Goal: Information Seeking & Learning: Learn about a topic

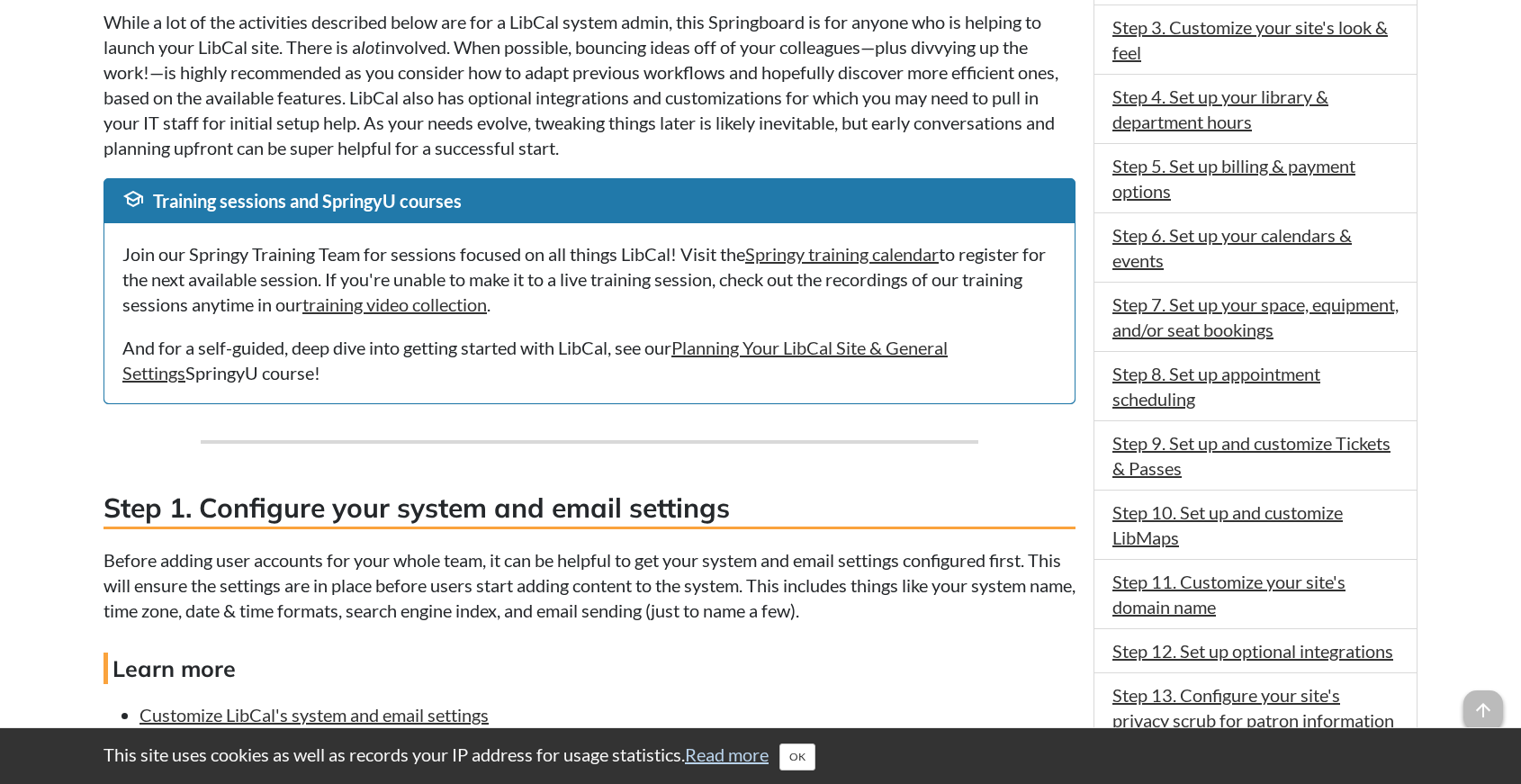
scroll to position [951, 0]
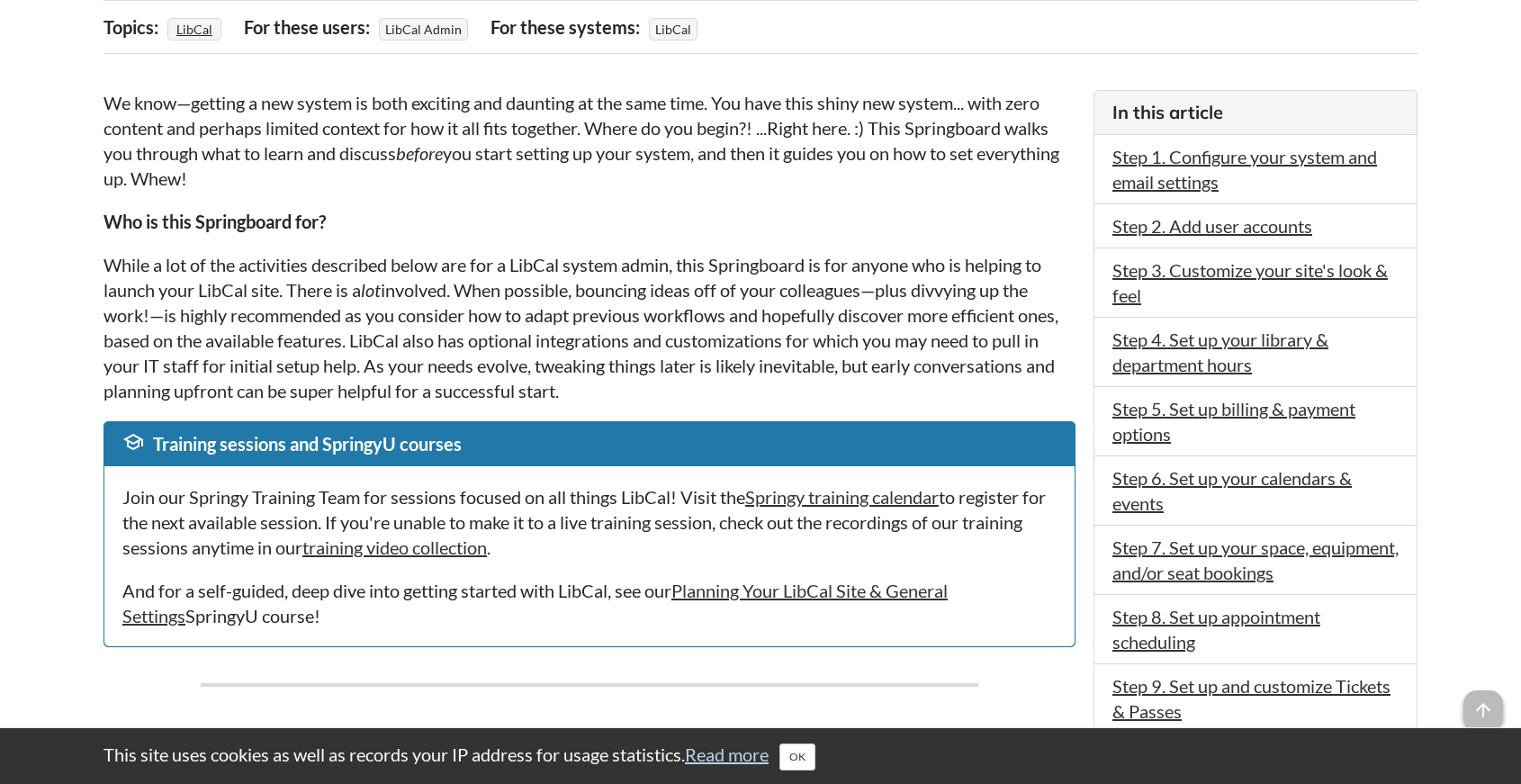
scroll to position [452, 0]
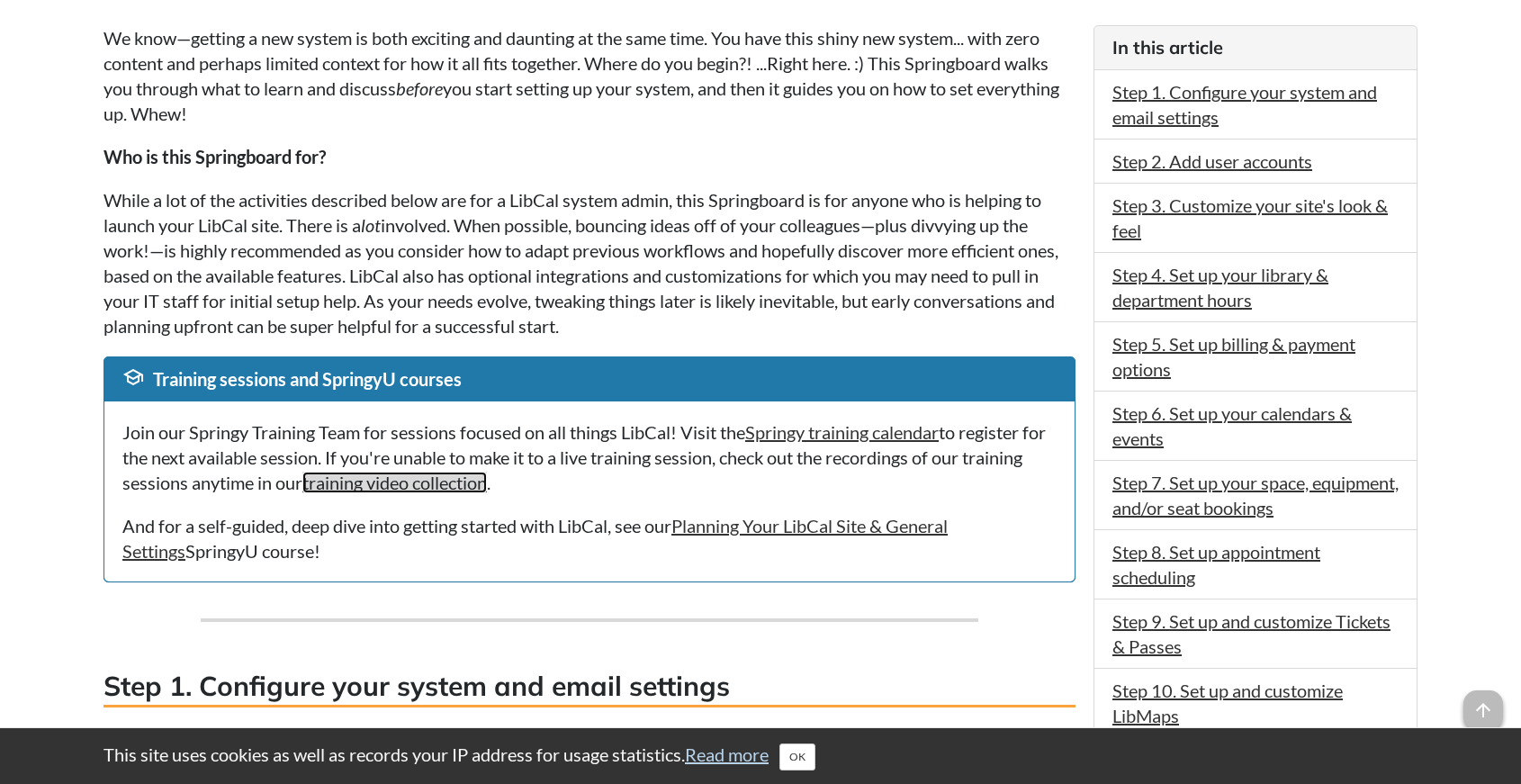
click at [487, 489] on link "training video collection" at bounding box center [395, 481] width 184 height 21
